Goal: Task Accomplishment & Management: Use online tool/utility

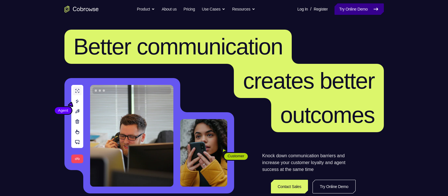
click at [352, 3] on link "Try Online Demo" at bounding box center [359, 8] width 49 height 11
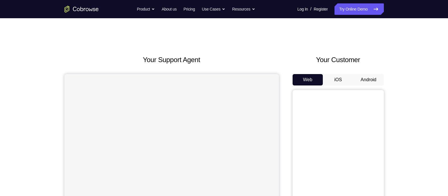
click at [373, 78] on button "Android" at bounding box center [369, 79] width 31 height 11
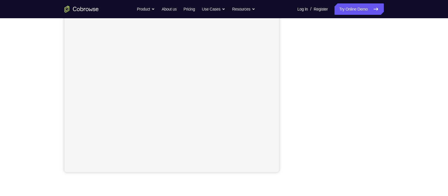
scroll to position [93, 0]
